Goal: Transaction & Acquisition: Subscribe to service/newsletter

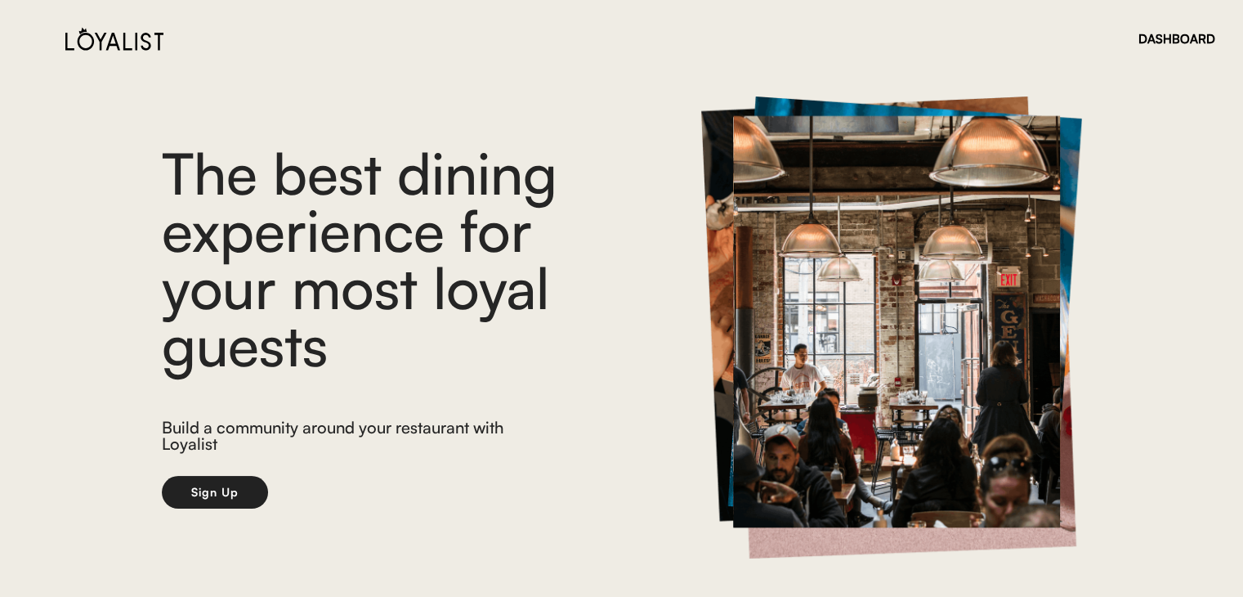
scroll to position [53, 0]
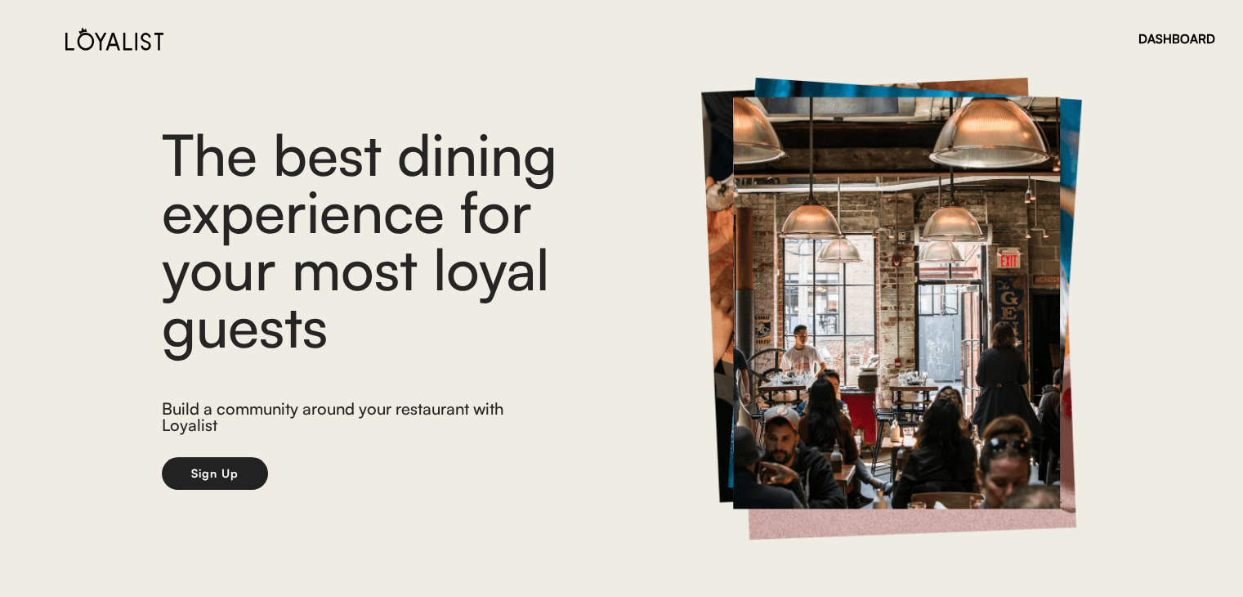
click at [212, 466] on button "Sign Up" at bounding box center [215, 473] width 106 height 33
